Goal: Check status: Check status

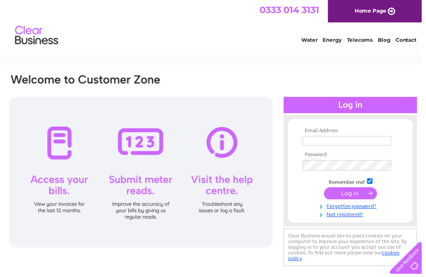
click at [322, 139] on input "text" at bounding box center [349, 142] width 89 height 10
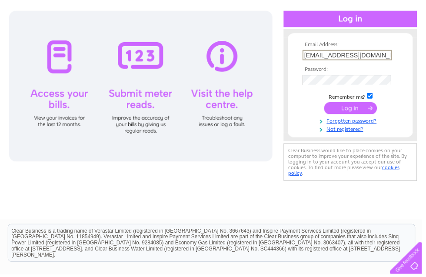
type input "Mandballen@me.com"
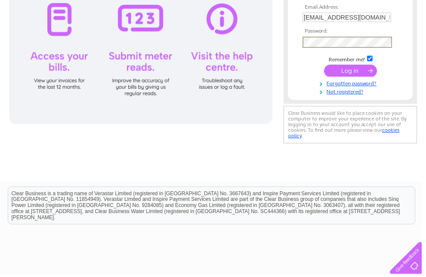
scroll to position [125, 0]
click at [356, 77] on input "submit" at bounding box center [353, 71] width 53 height 12
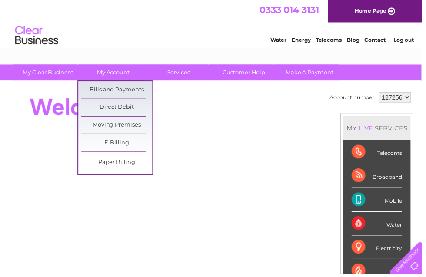
click at [133, 86] on link "Bills and Payments" at bounding box center [118, 90] width 72 height 17
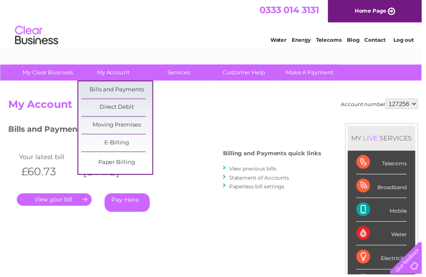
click at [126, 90] on link "Bills and Payments" at bounding box center [118, 90] width 72 height 17
click at [62, 203] on link "." at bounding box center [55, 201] width 76 height 13
